Goal: Task Accomplishment & Management: Manage account settings

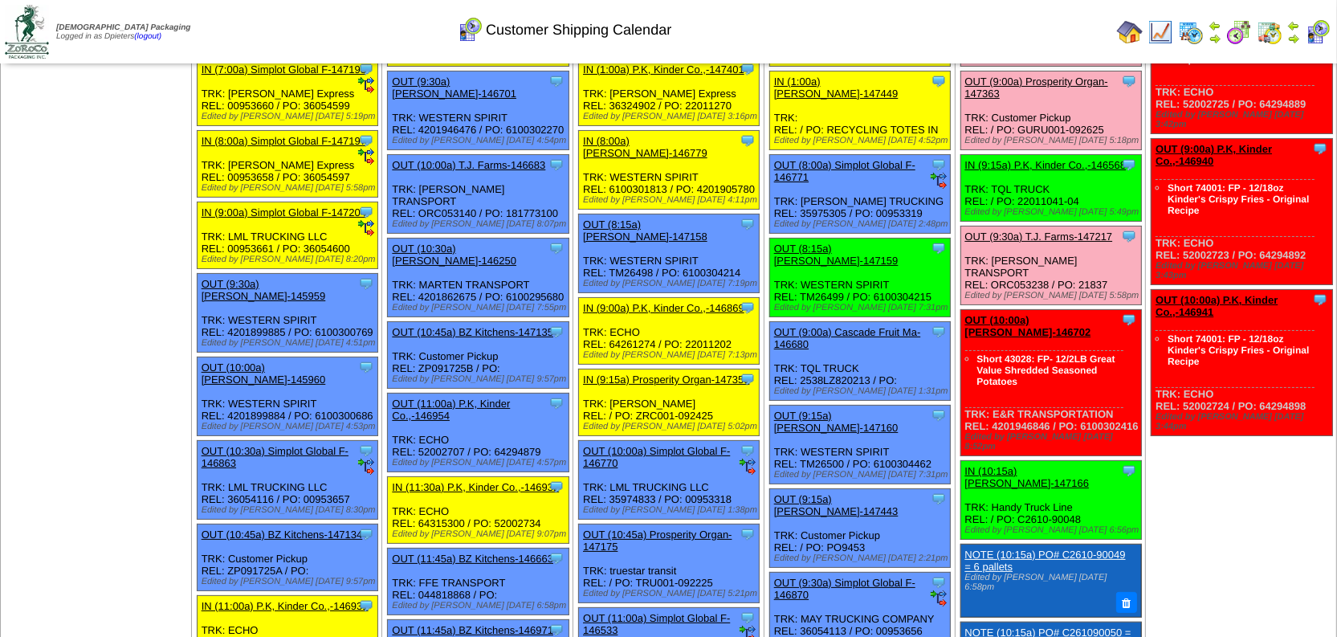
scroll to position [145, 0]
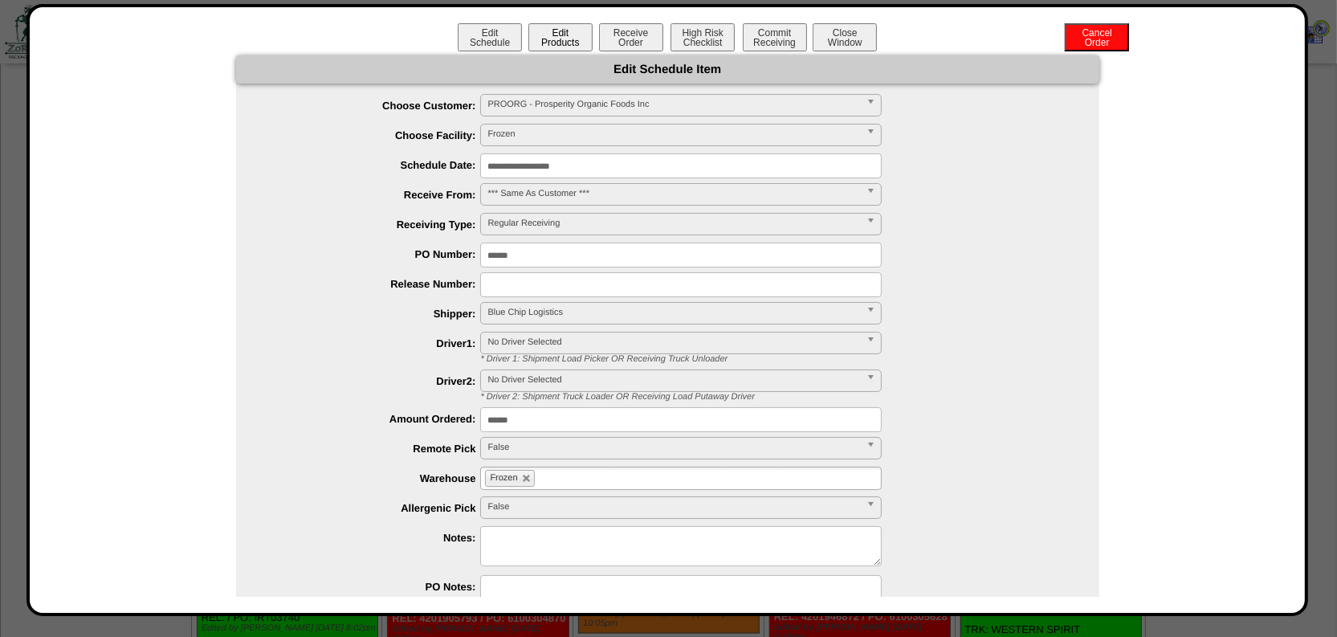
click at [557, 35] on button "Edit Products" at bounding box center [560, 37] width 64 height 28
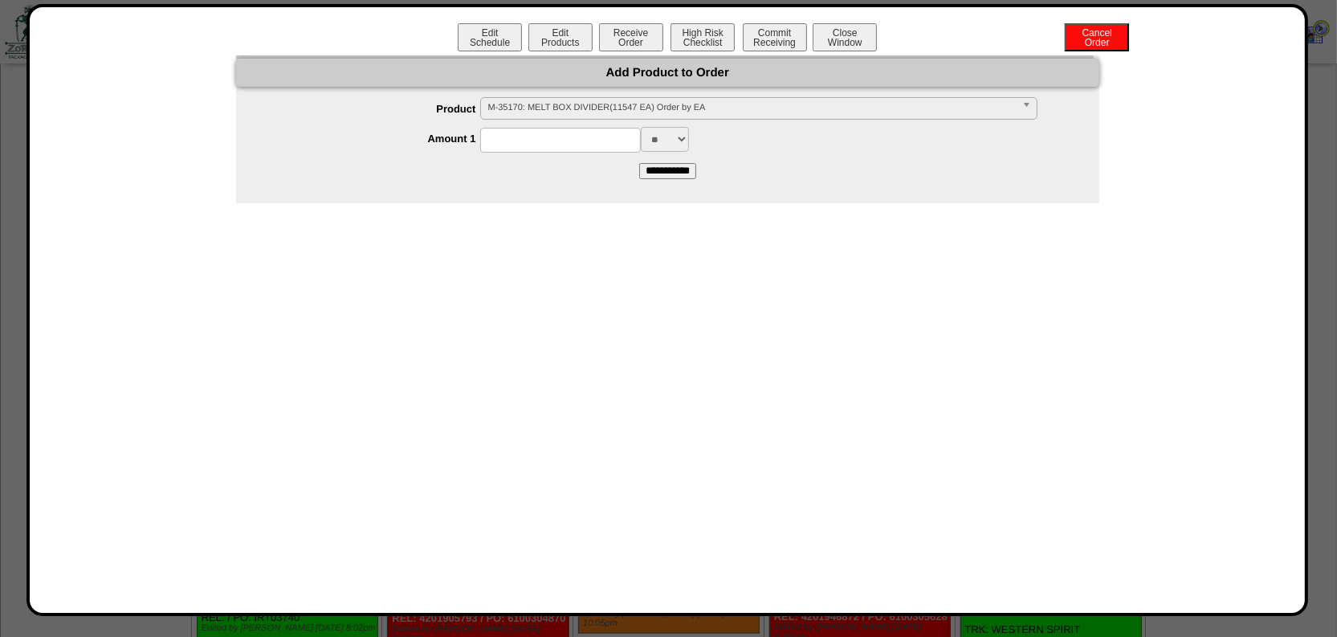
click at [569, 105] on span "M-35170: MELT BOX DIVIDER(11547 EA) Order by EA" at bounding box center [751, 107] width 528 height 19
click at [862, 31] on button "Close Window" at bounding box center [845, 37] width 64 height 28
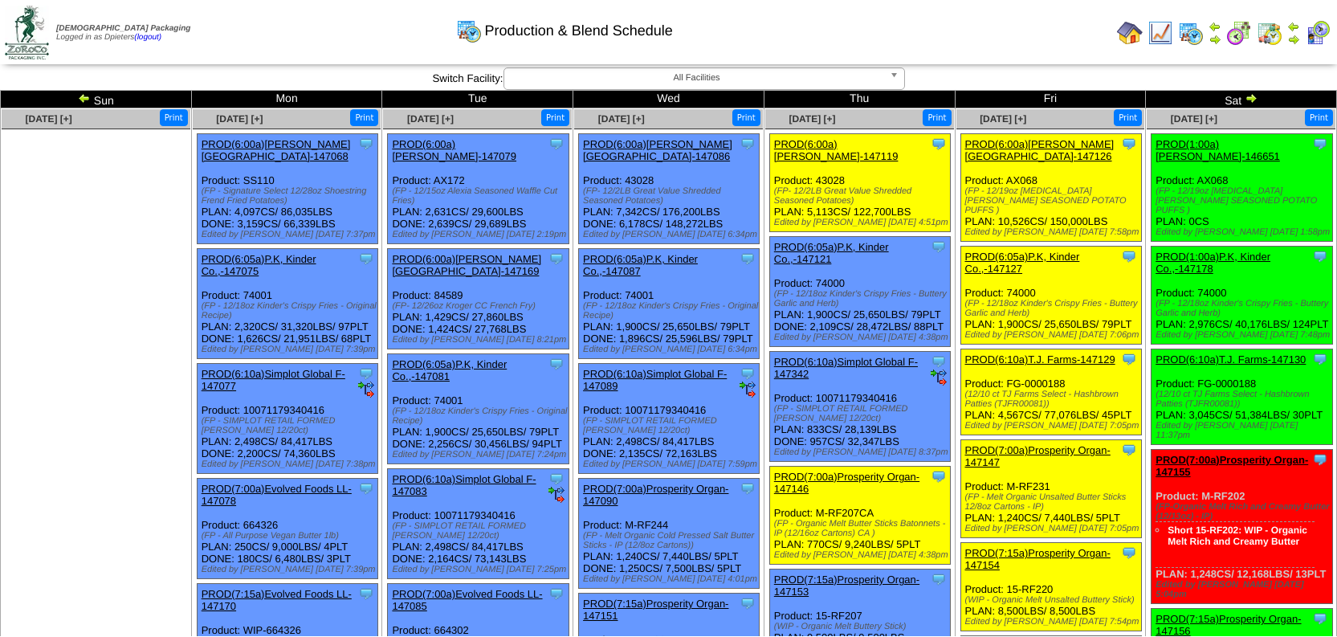
scroll to position [292, 0]
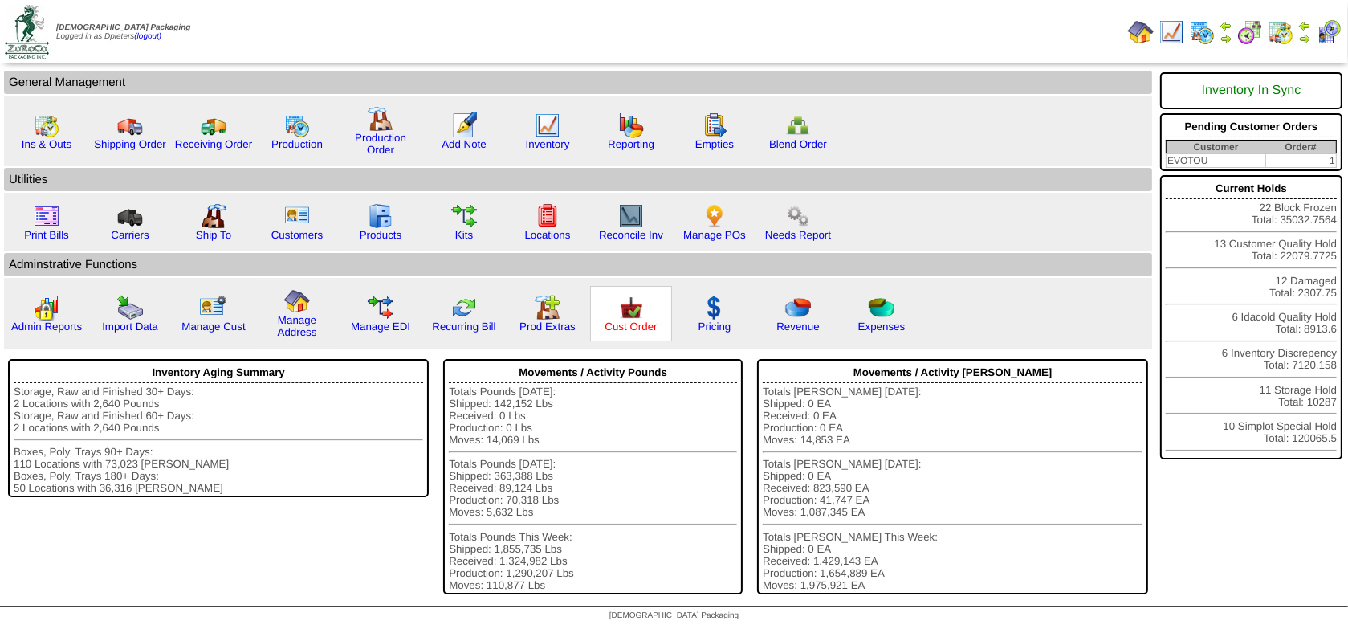
click at [635, 320] on link "Cust Order" at bounding box center [631, 326] width 52 height 12
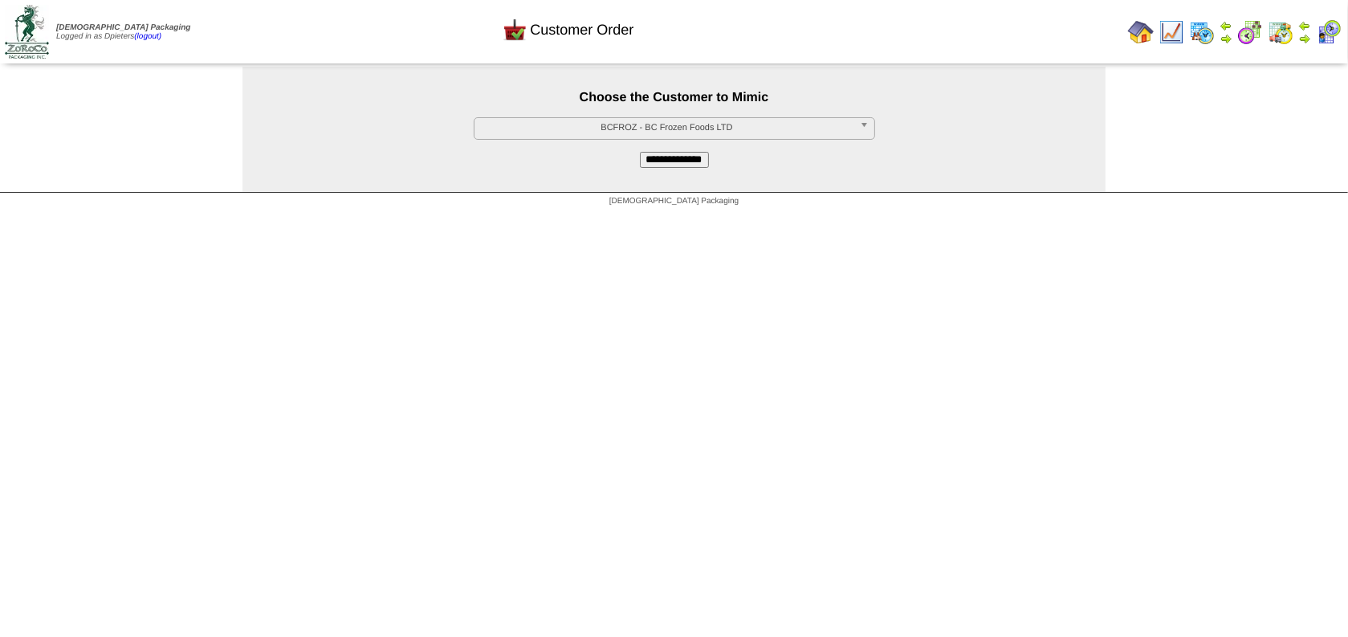
click at [639, 128] on span "BCFROZ - BC Frozen Foods LTD" at bounding box center [667, 127] width 373 height 19
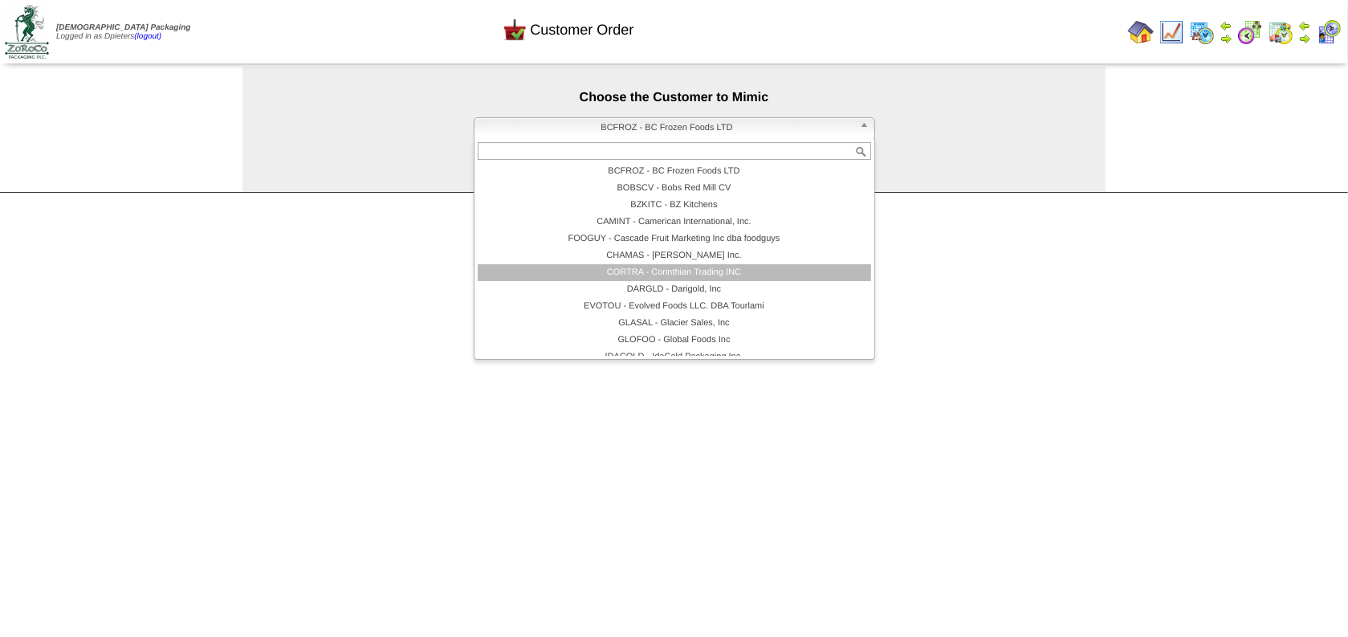
click at [633, 275] on li "CORTRA - Corinthian Trading INC" at bounding box center [675, 272] width 394 height 17
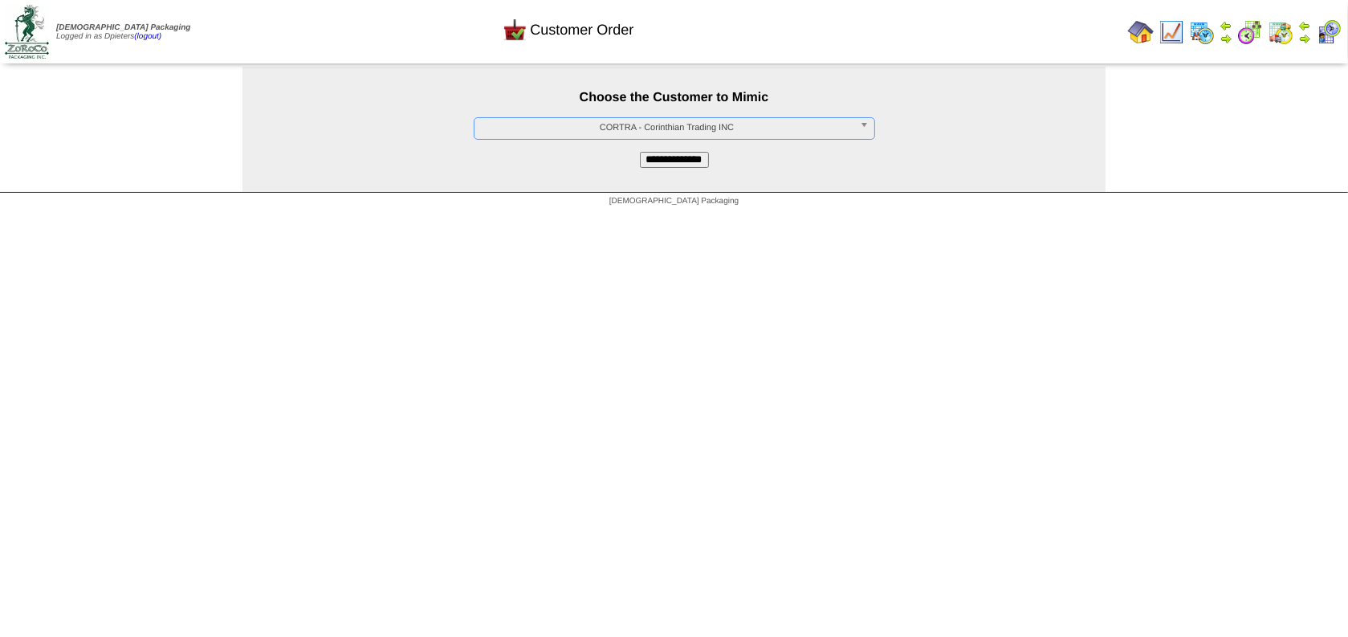
click at [667, 162] on input "**********" at bounding box center [674, 160] width 69 height 16
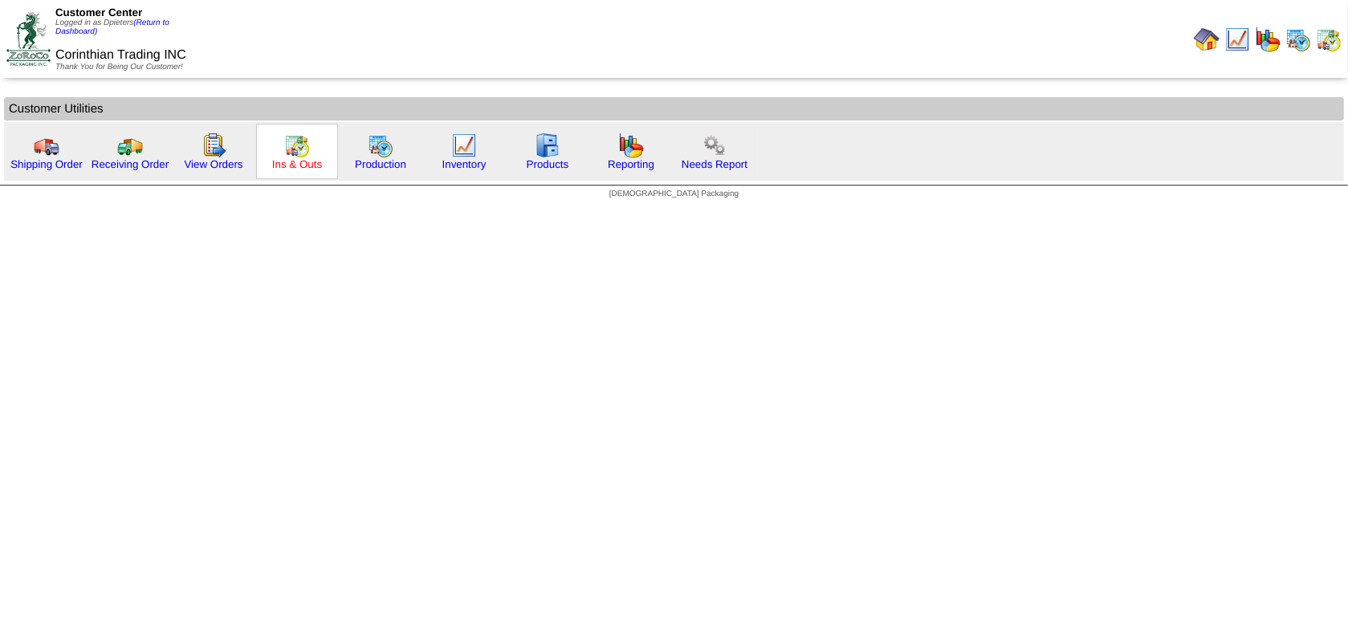
click at [300, 162] on link "Ins & Outs" at bounding box center [297, 164] width 50 height 12
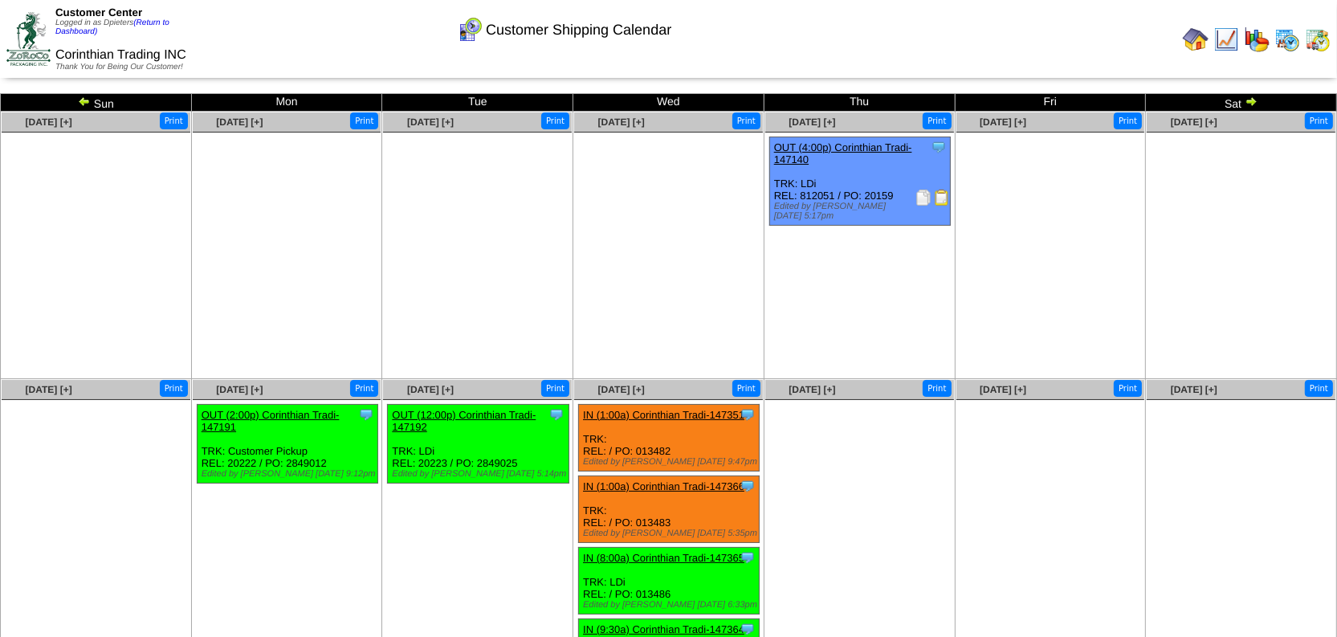
click at [1220, 45] on img at bounding box center [1226, 40] width 26 height 26
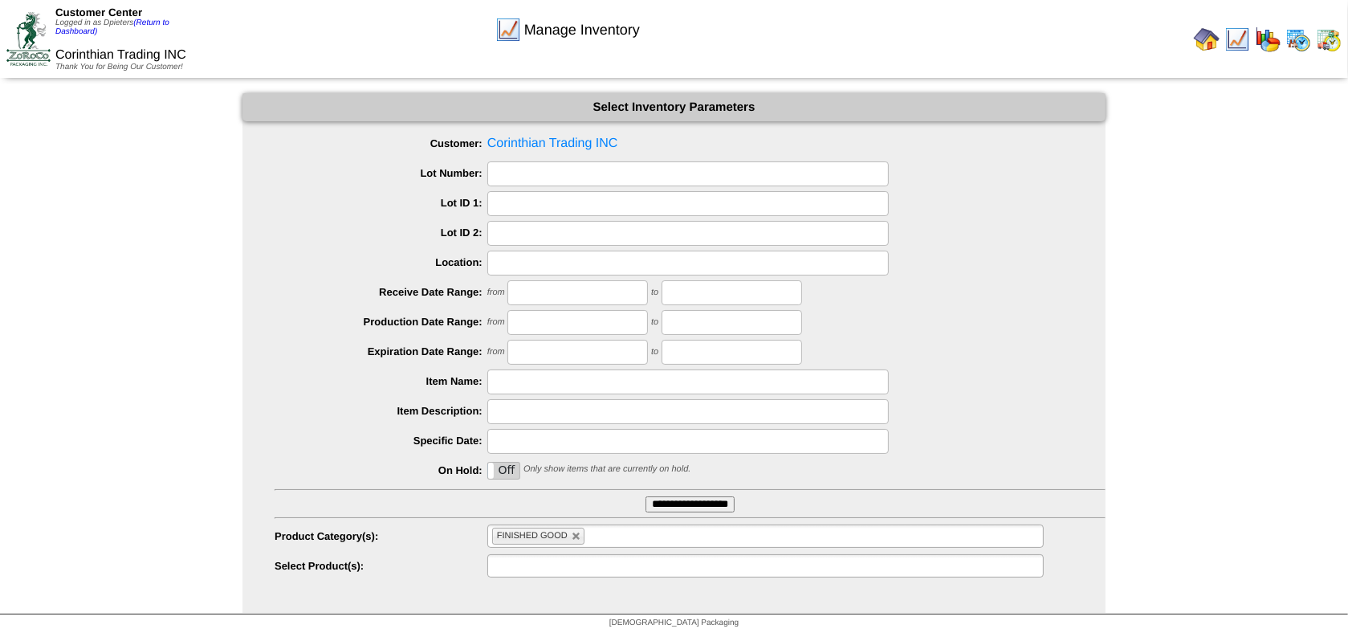
click at [589, 569] on ul at bounding box center [765, 565] width 557 height 23
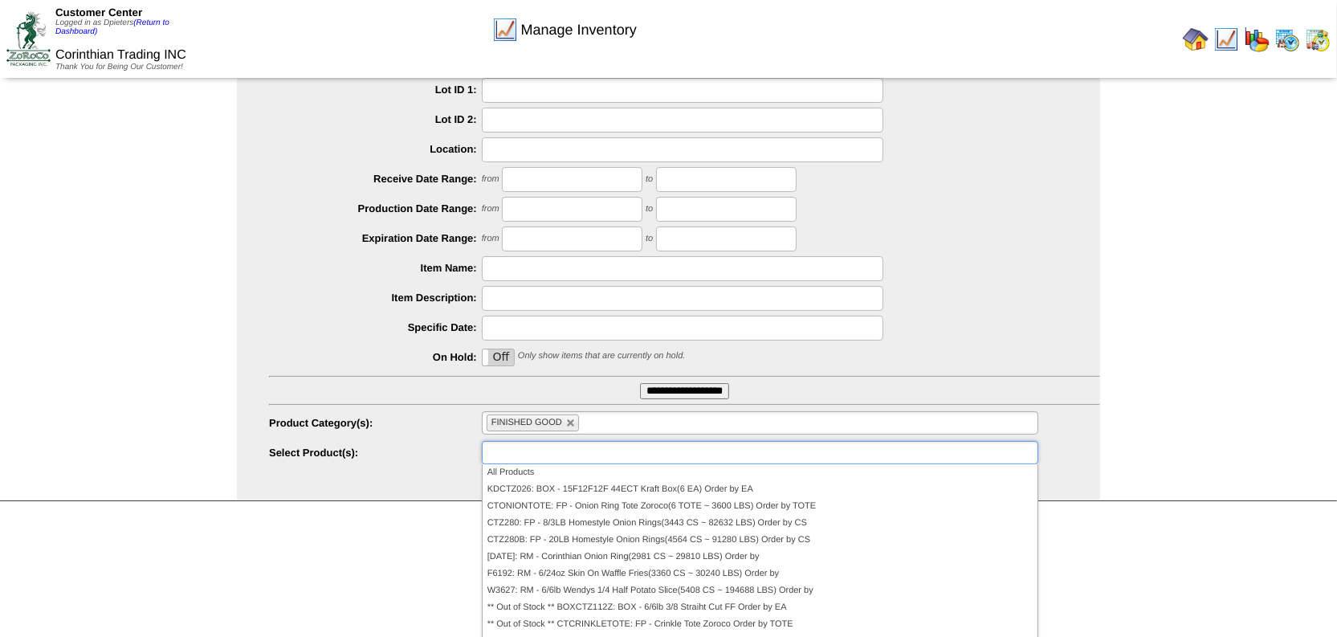
scroll to position [133, 0]
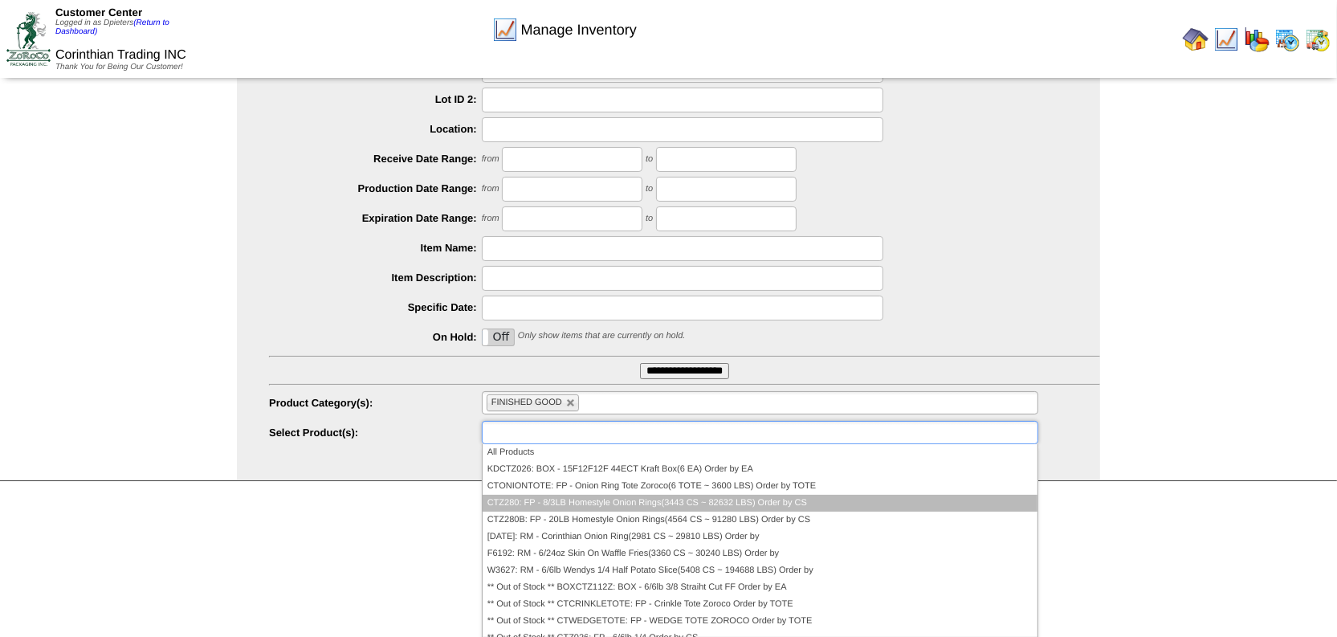
click at [517, 496] on li "CTZ280: FP - 8/3LB Homestyle Onion Rings(3443 CS ~ 82632 LBS) Order by CS" at bounding box center [760, 503] width 555 height 17
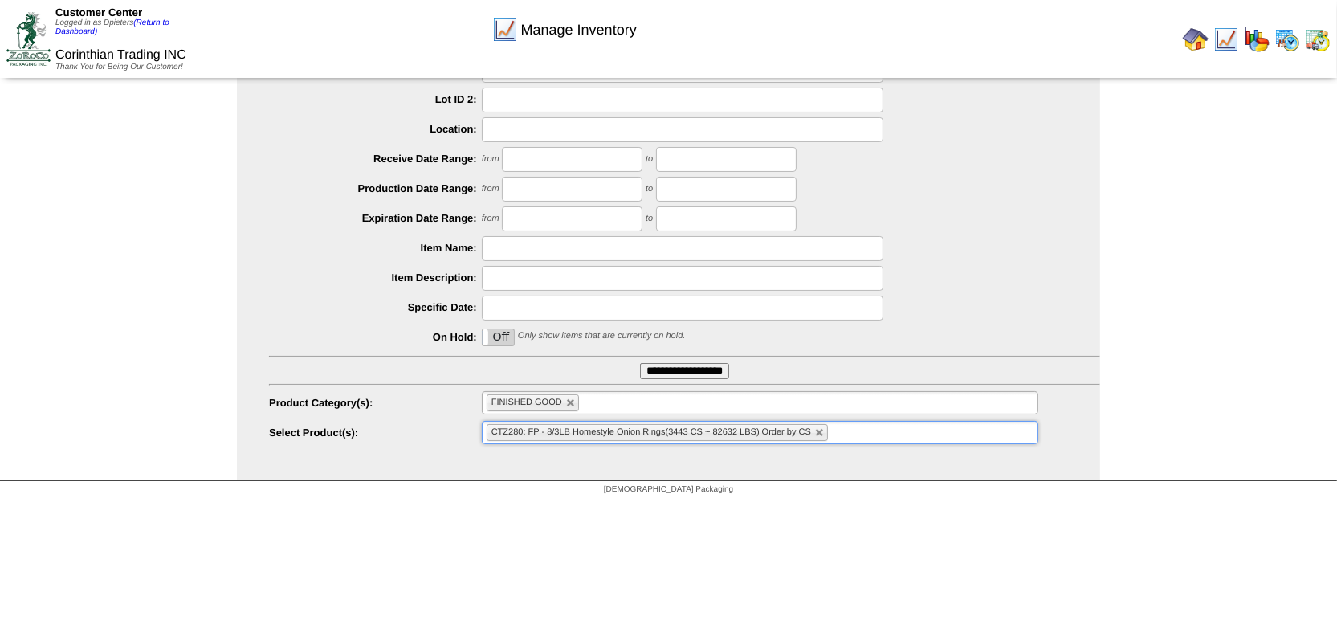
click at [857, 433] on ul "CTZ280: FP - 8/3LB Homestyle Onion Rings(3443 CS ~ 82632 LBS) Order by CS" at bounding box center [760, 432] width 557 height 23
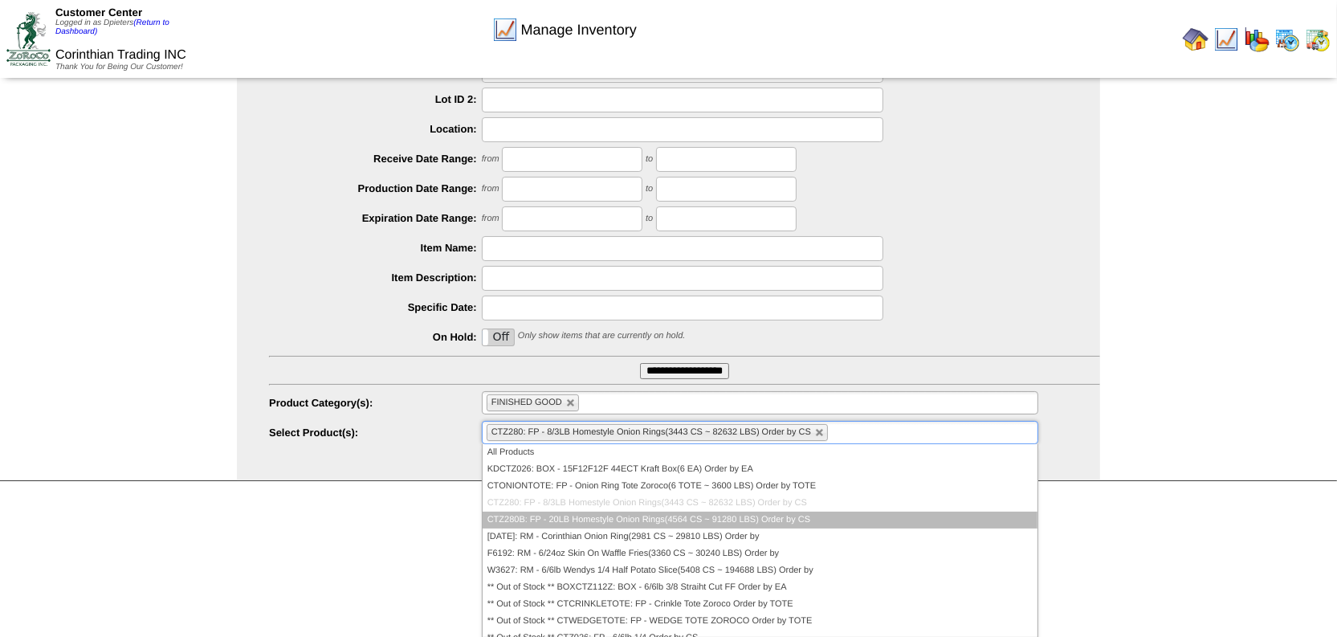
click at [583, 516] on li "CTZ280B: FP - 20LB Homestyle Onion Rings(4564 CS ~ 91280 LBS) Order by CS" at bounding box center [760, 520] width 555 height 17
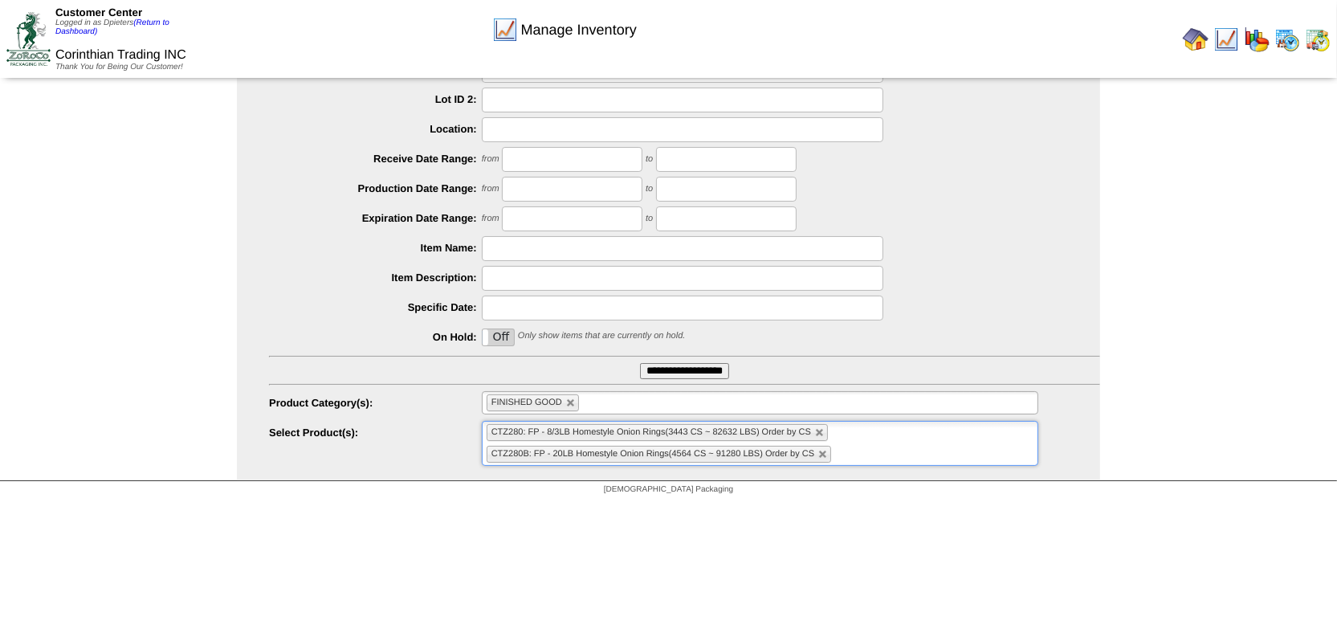
click at [683, 365] on input "**********" at bounding box center [684, 371] width 89 height 16
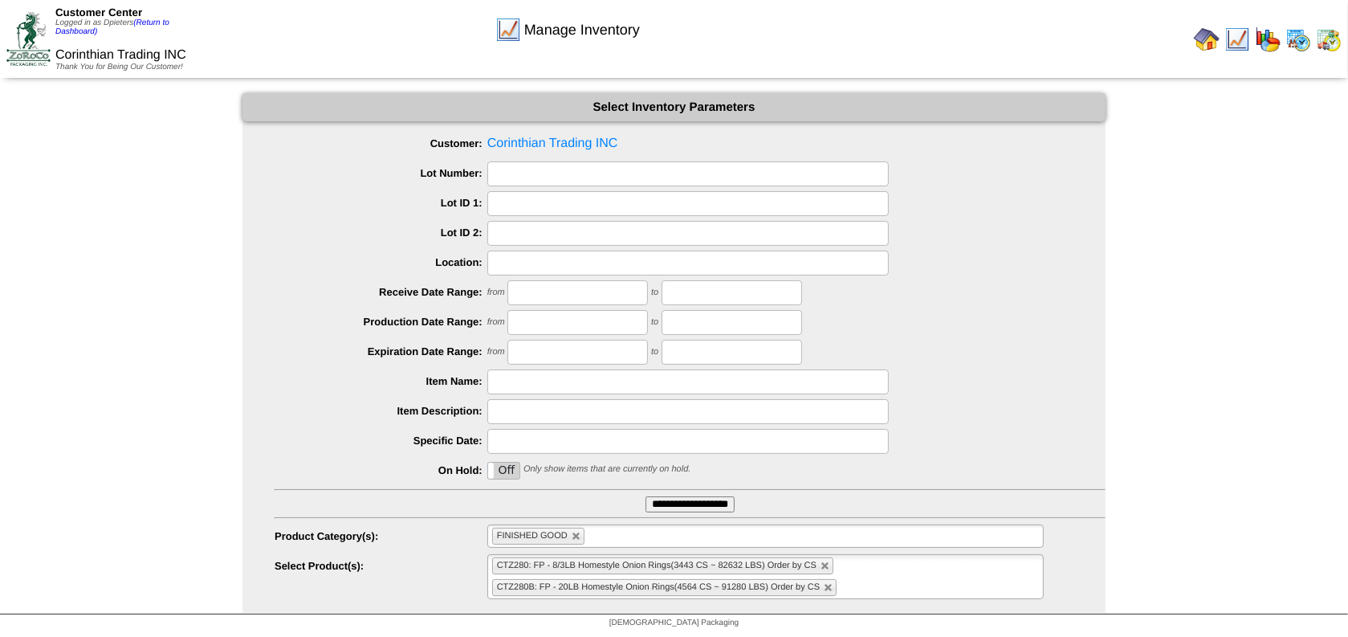
click at [1209, 43] on img at bounding box center [1207, 40] width 26 height 26
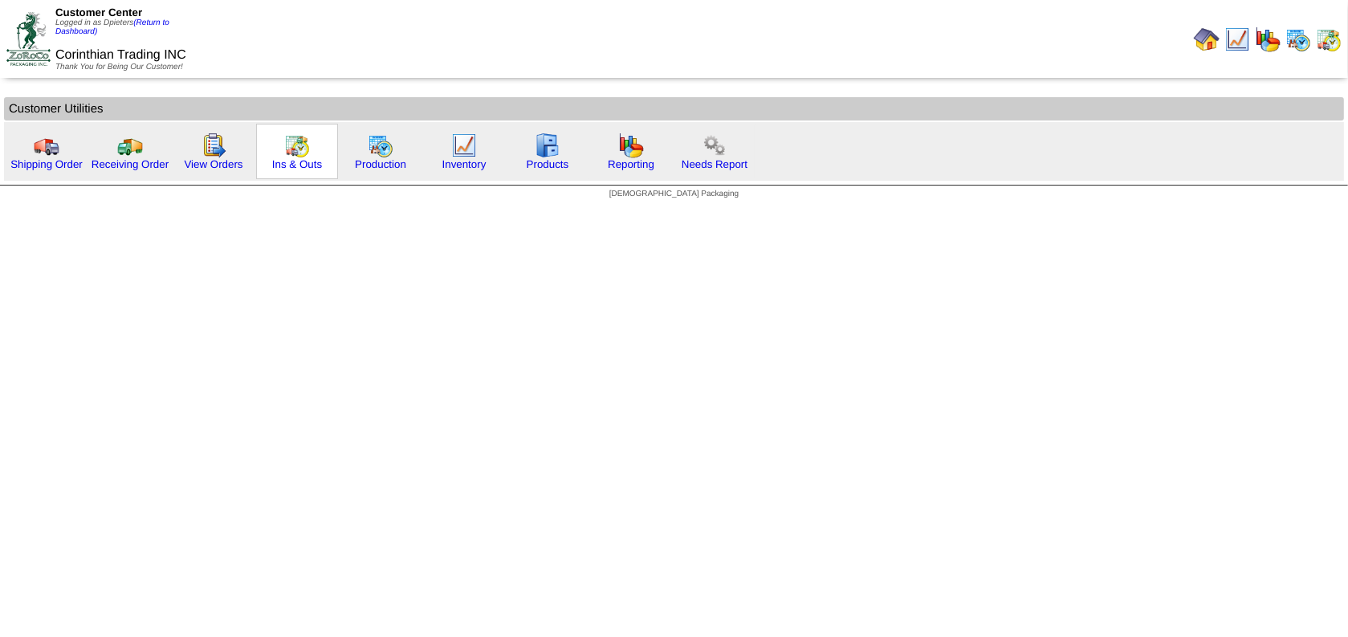
click at [297, 144] on img at bounding box center [297, 146] width 26 height 26
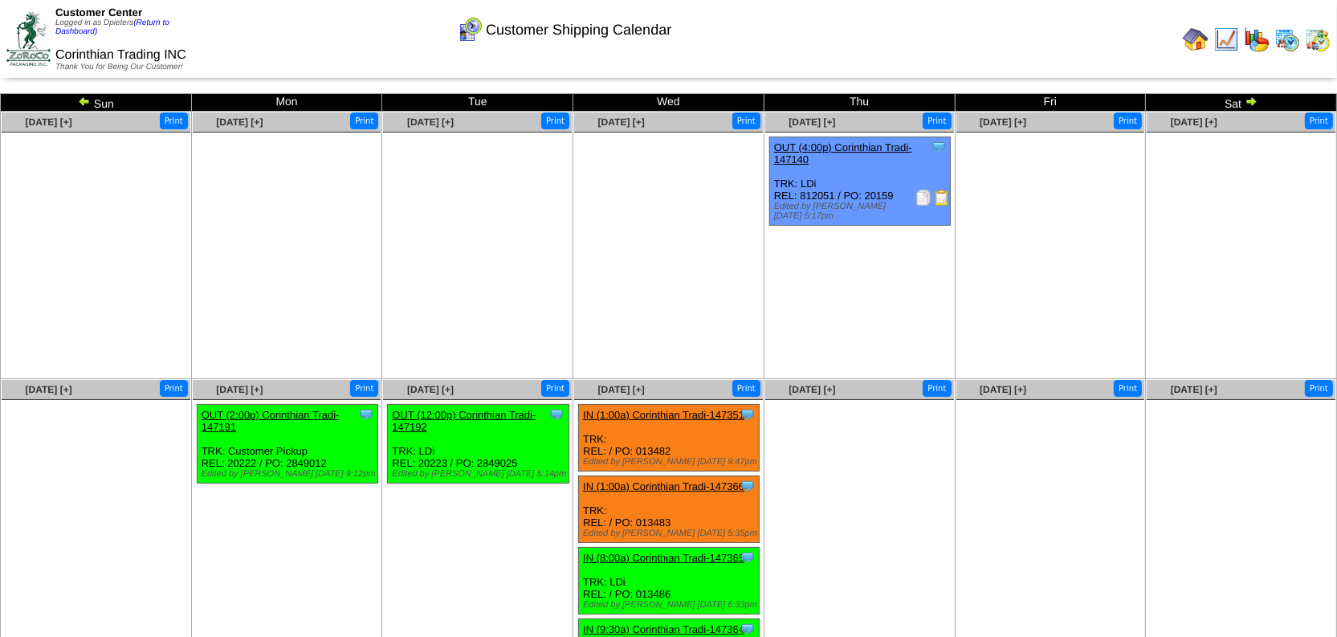
click at [1251, 101] on img at bounding box center [1251, 101] width 13 height 13
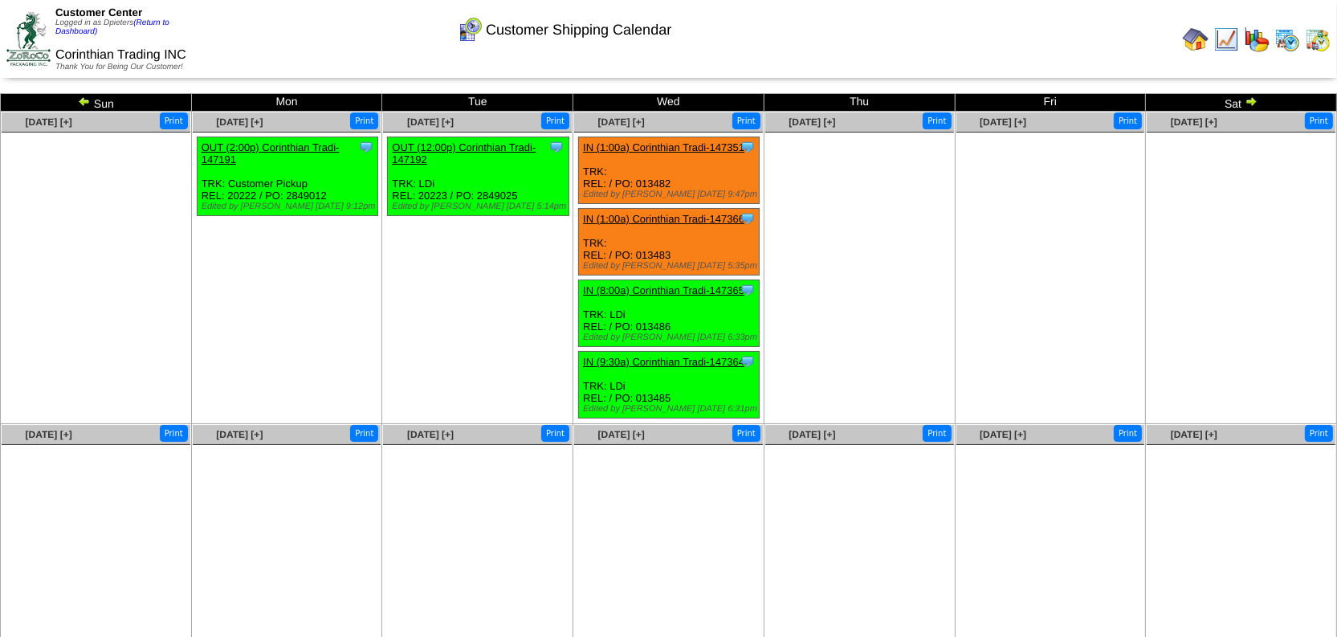
click at [1215, 39] on img at bounding box center [1226, 40] width 26 height 26
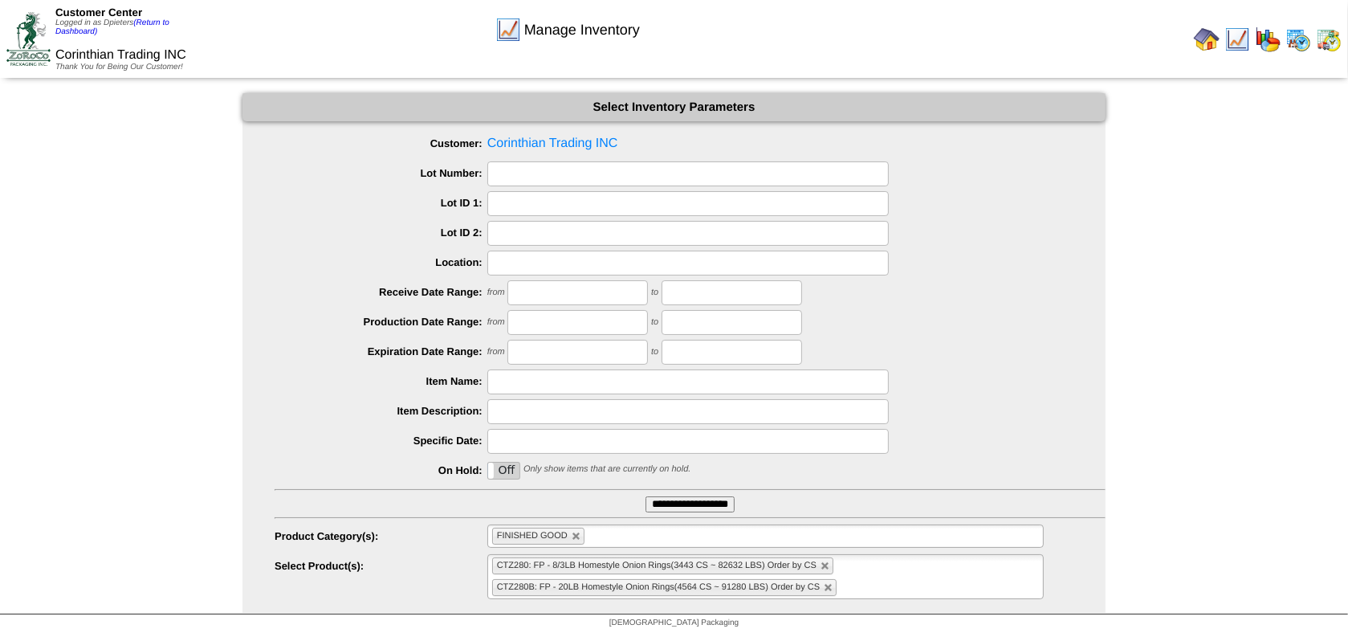
click at [334, 418] on div at bounding box center [690, 411] width 831 height 25
drag, startPoint x: 996, startPoint y: 12, endPoint x: 986, endPoint y: 8, distance: 10.4
click at [995, 12] on td at bounding box center [1011, 39] width 672 height 75
click at [162, 27] on div "Customer Center Logged in as Dpieters (Return to Dashboard)" at bounding box center [127, 21] width 145 height 30
click at [146, 18] on link "(Return to Dashboard)" at bounding box center [112, 27] width 114 height 18
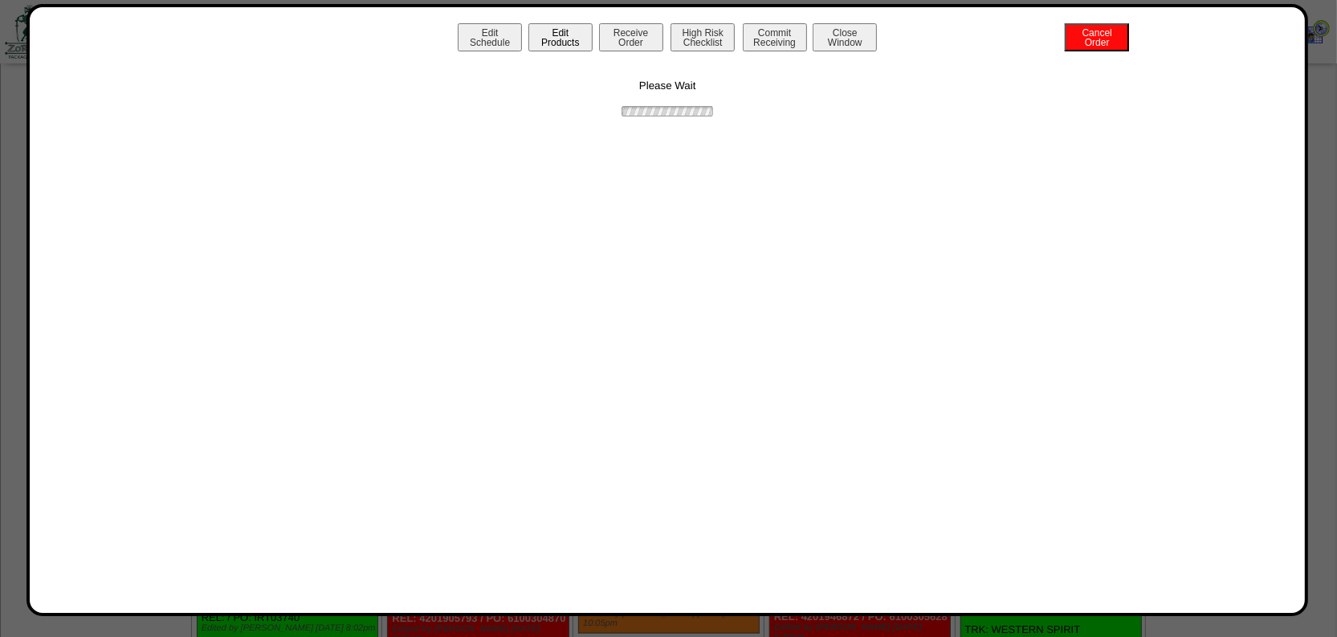
click at [550, 35] on button "Edit Products" at bounding box center [560, 37] width 64 height 28
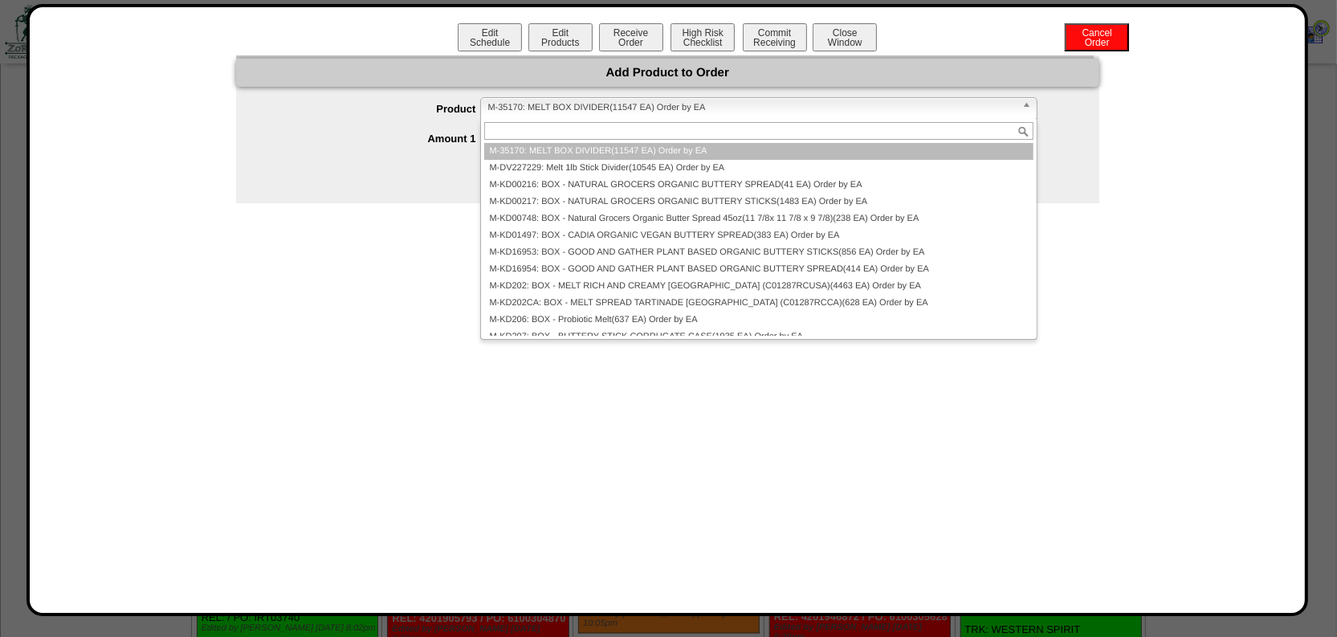
click at [532, 98] on span "M-35170: MELT BOX DIVIDER(11547 EA) Order by EA" at bounding box center [751, 107] width 528 height 19
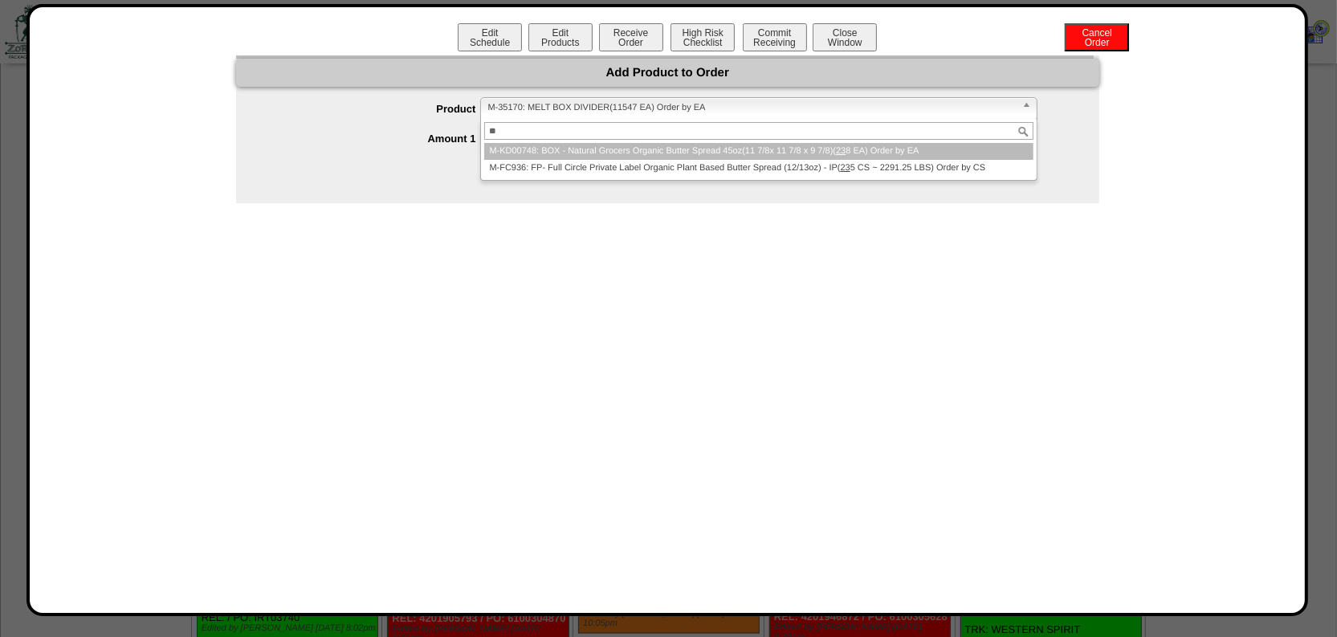
type input "*"
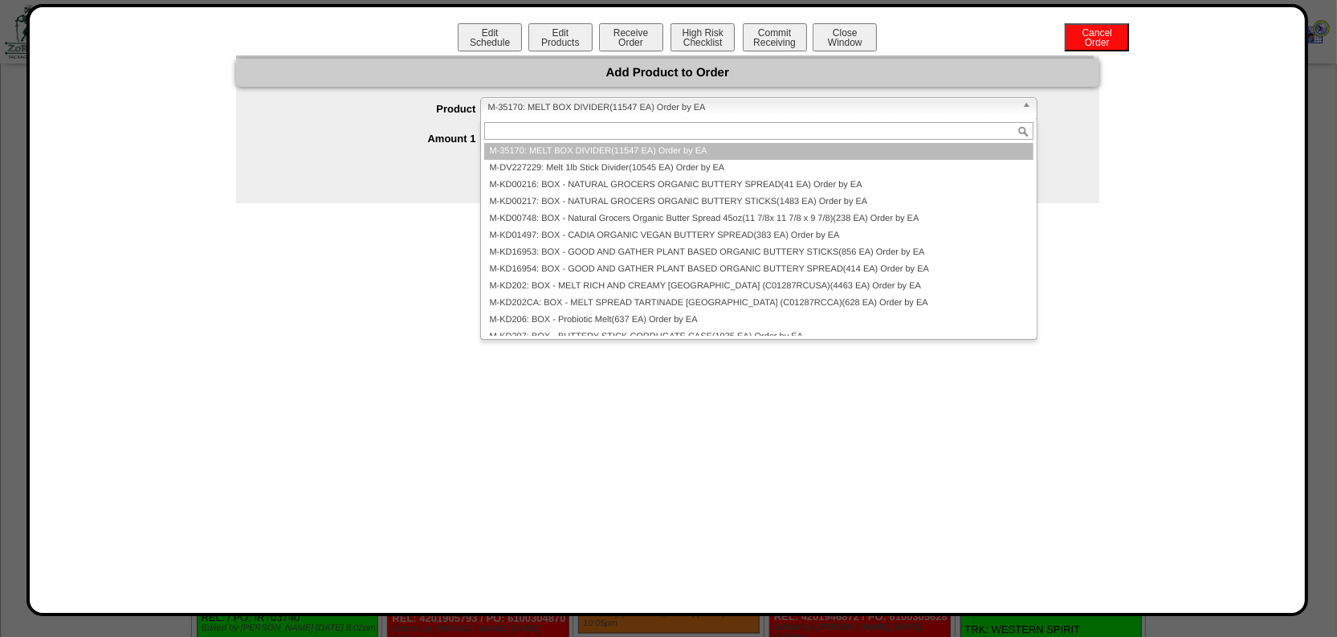
click at [379, 216] on div "**********" at bounding box center [667, 309] width 1243 height 573
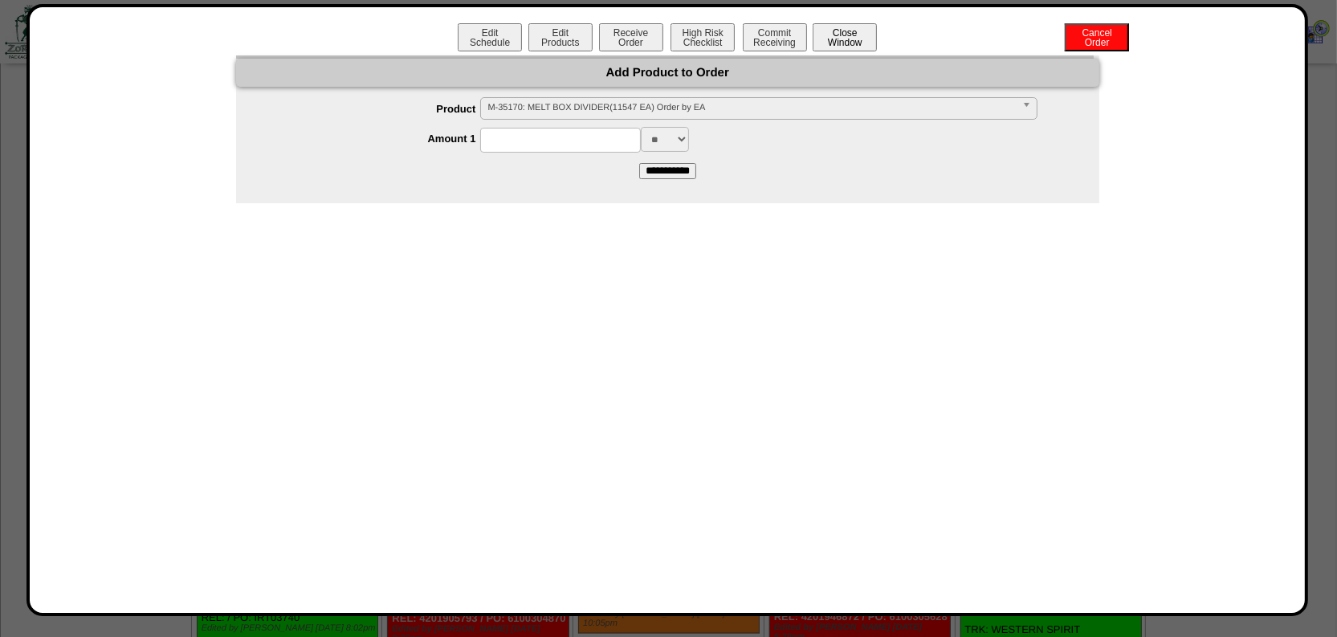
click at [843, 31] on button "Close Window" at bounding box center [845, 37] width 64 height 28
